Goal: Answer question/provide support: Answer question/provide support

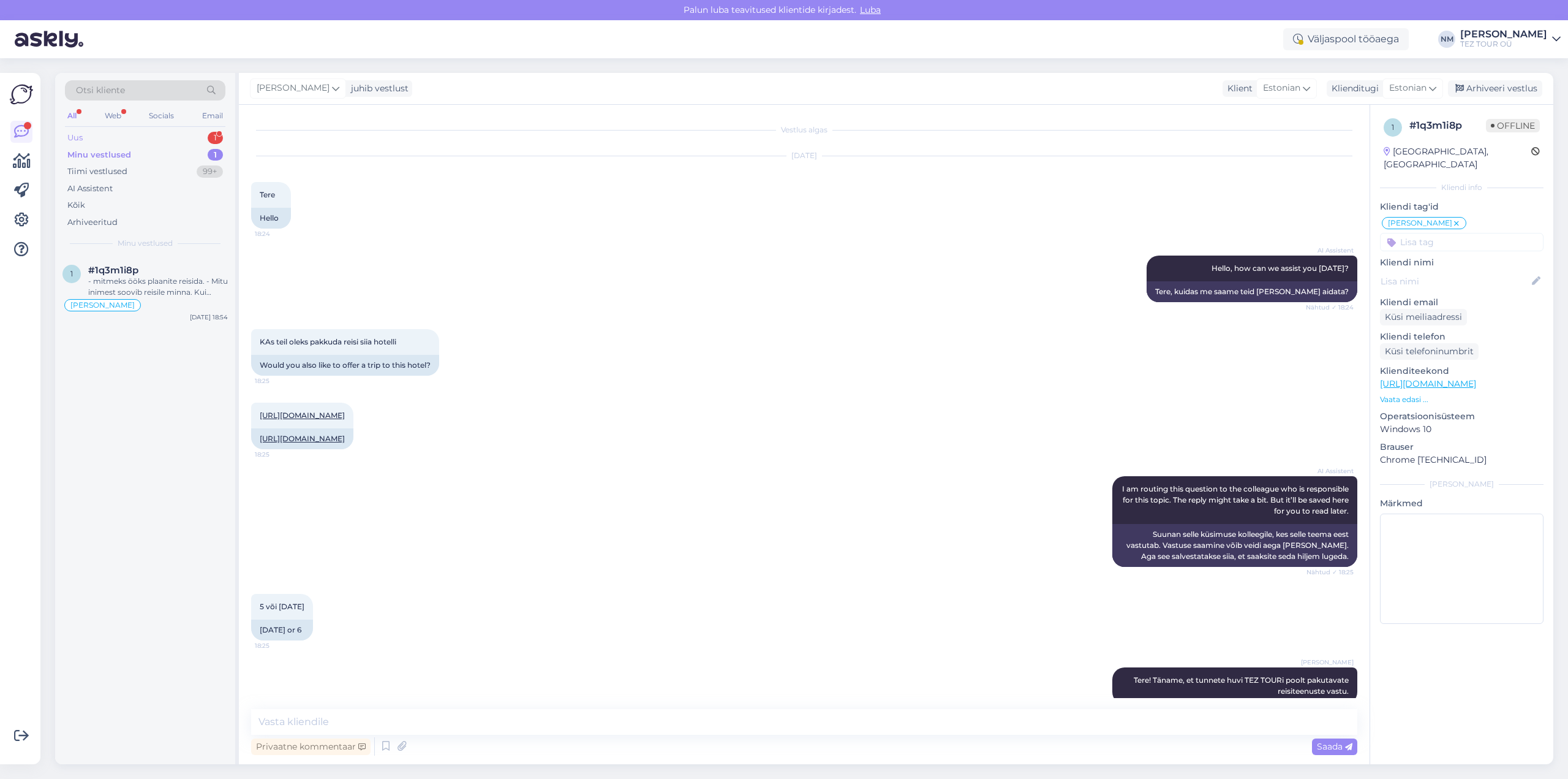
scroll to position [329, 0]
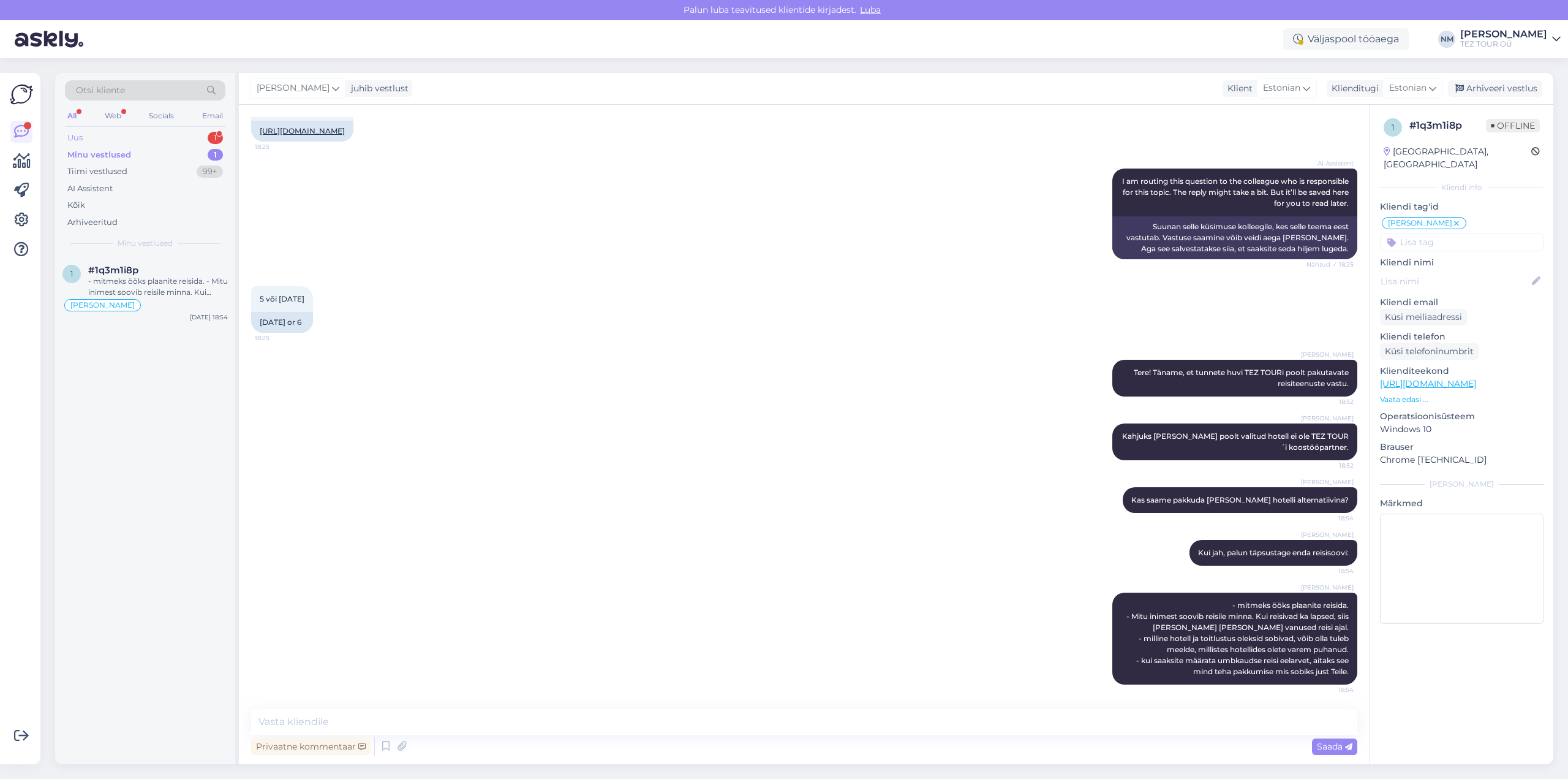
click at [218, 135] on div "1" at bounding box center [216, 138] width 16 height 13
click at [168, 285] on div "Hello, I now forward this question to my colleague, who is responsible for this…" at bounding box center [157, 286] width 140 height 22
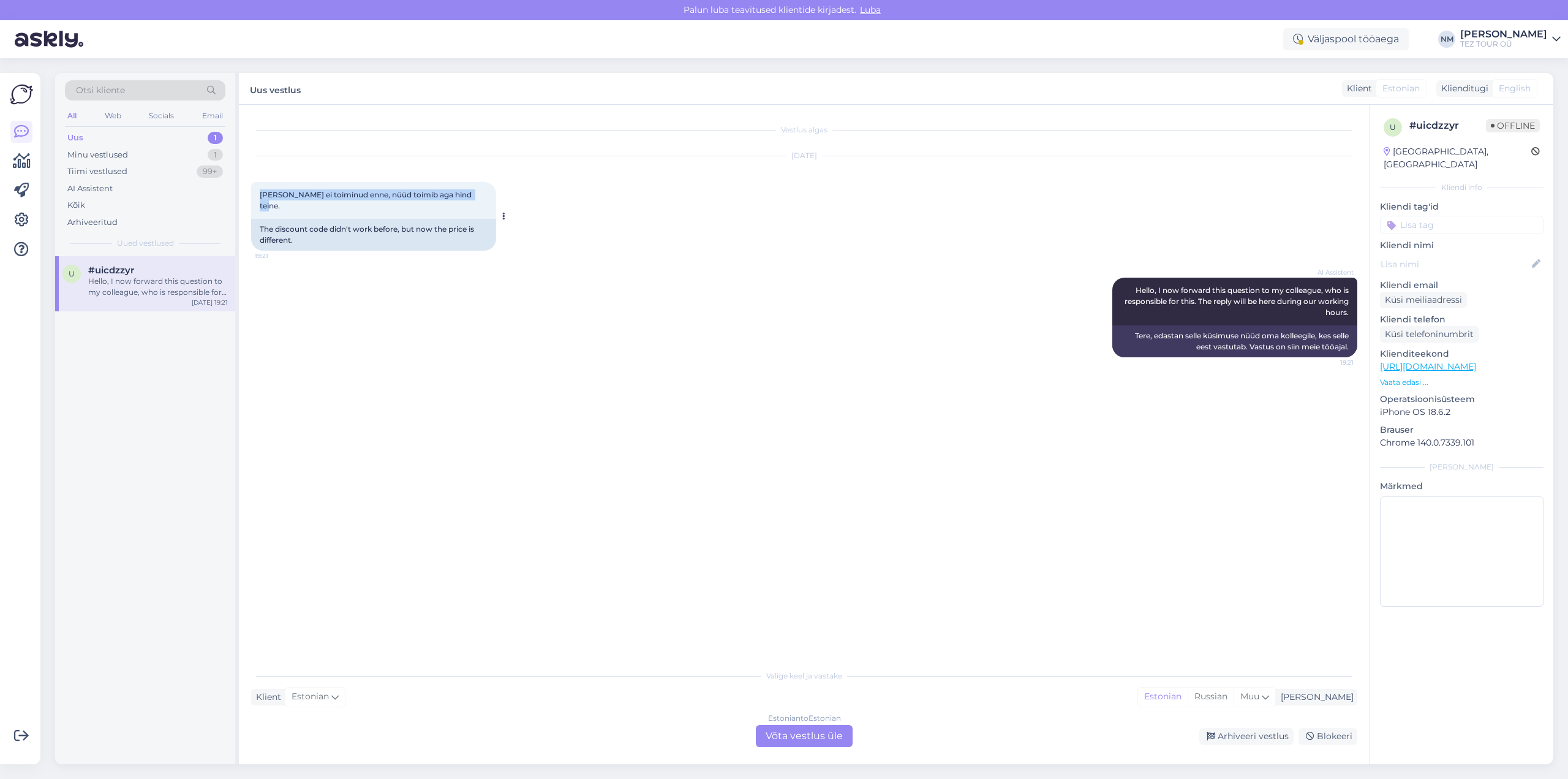
drag, startPoint x: 484, startPoint y: 199, endPoint x: 261, endPoint y: 203, distance: 223.0
click at [261, 203] on div "[PERSON_NAME] ei toiminud enne, nüüd toimib aga hind teine. 19:21" at bounding box center [373, 200] width 245 height 37
copy span "[PERSON_NAME] ei toiminud enne, nüüd toimib aga hind teine."
click at [805, 735] on div "Estonian to Estonian Võta vestlus üle" at bounding box center [804, 736] width 97 height 22
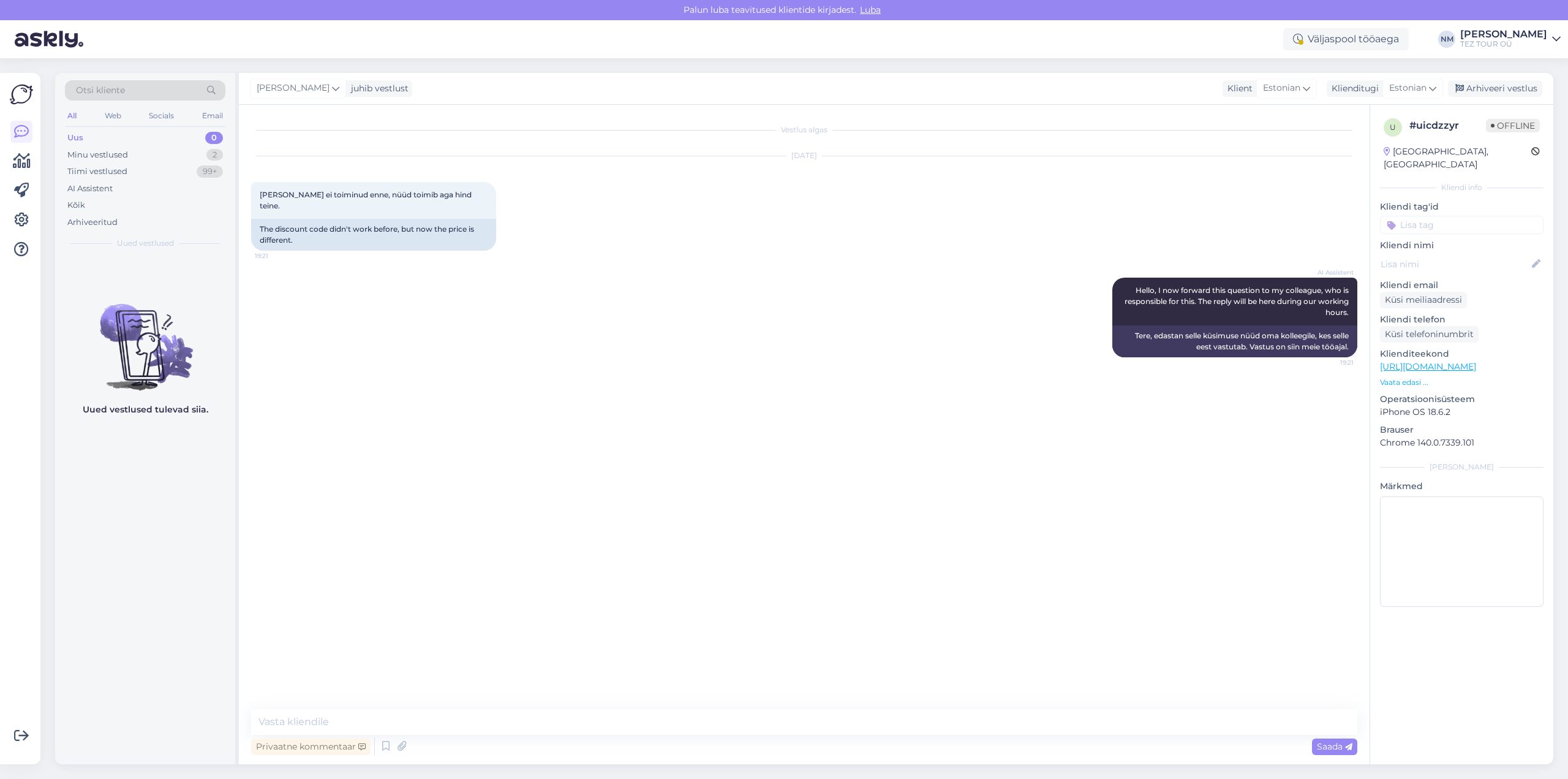
click at [1443, 216] on input at bounding box center [1462, 225] width 163 height 19
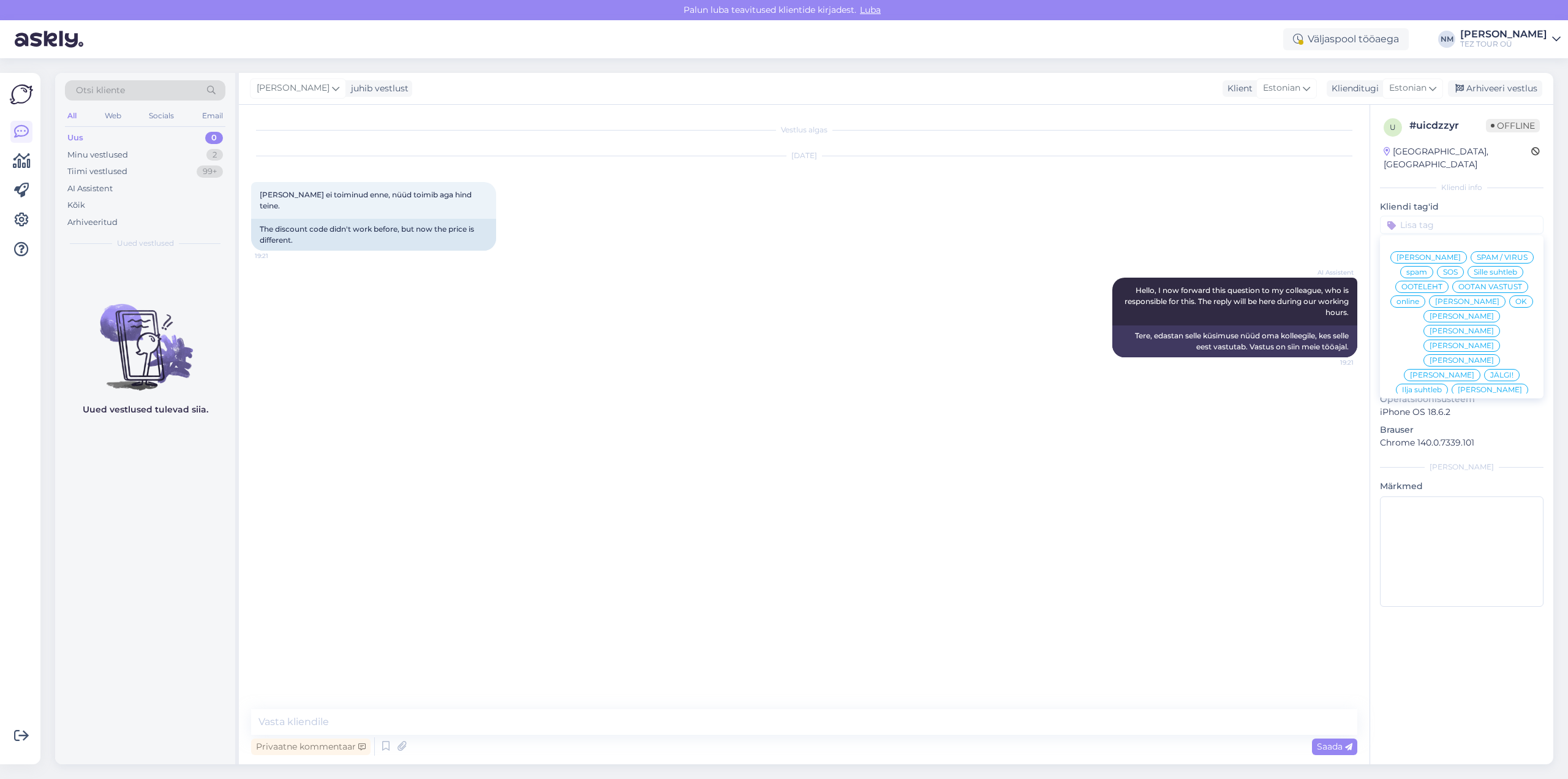
click at [1495, 327] on span "[PERSON_NAME]" at bounding box center [1462, 331] width 64 height 8
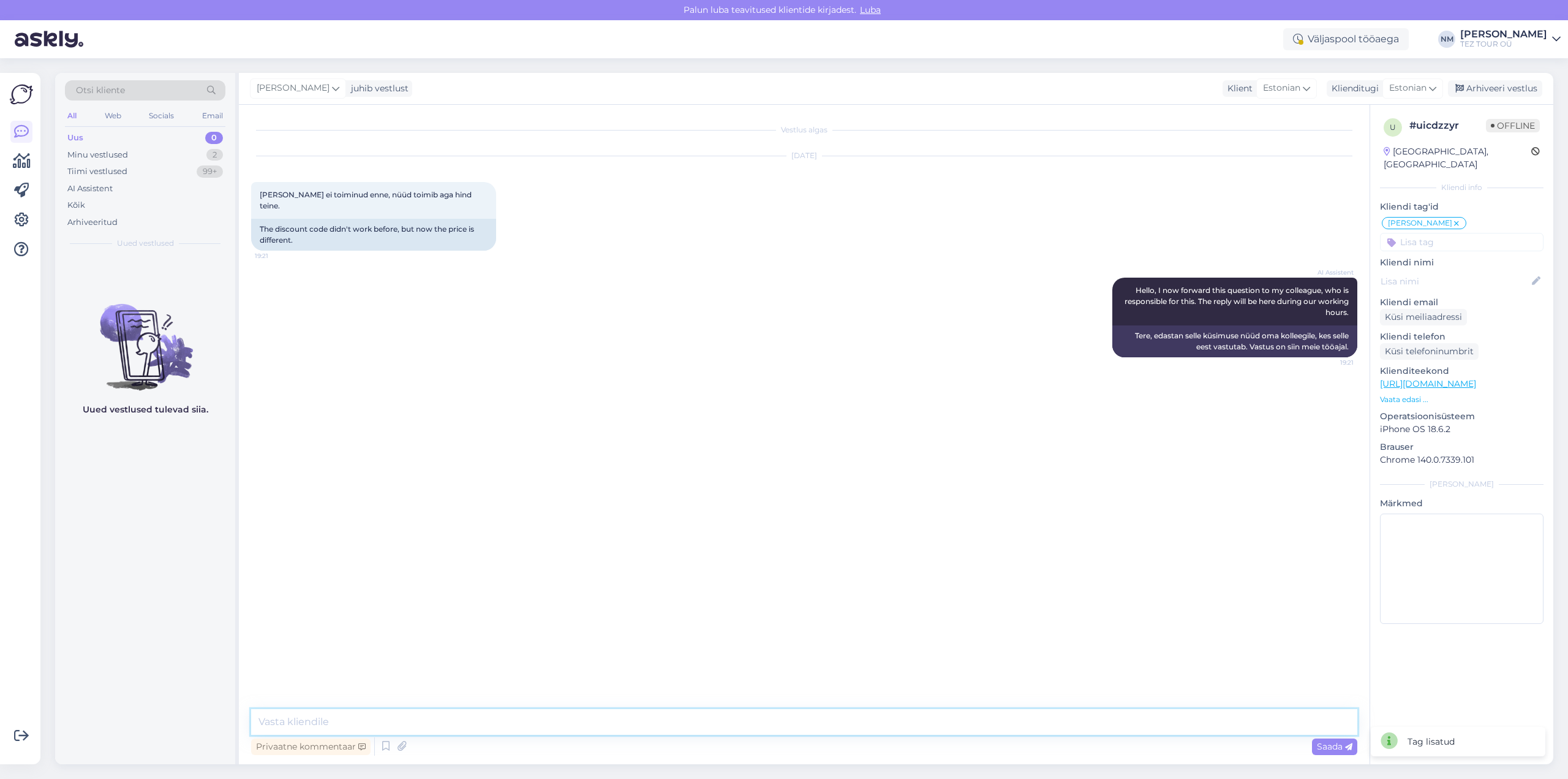
click at [345, 718] on textarea at bounding box center [804, 722] width 1107 height 25
type textarea "Tere. Antud küsimusega palun pöörduge e-mailile [EMAIL_ADDRESS][DOMAIN_NAME]"
